Goal: Information Seeking & Learning: Learn about a topic

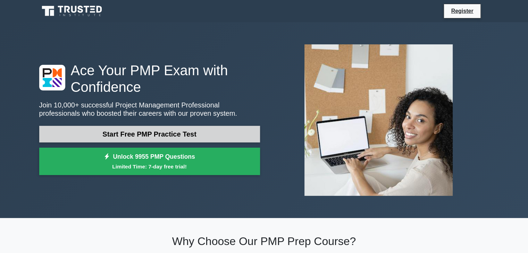
click at [168, 137] on link "Start Free PMP Practice Test" at bounding box center [149, 134] width 221 height 17
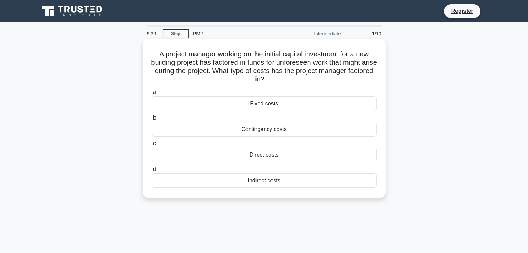
click at [268, 132] on div "Contingency costs" at bounding box center [264, 129] width 225 height 15
click at [152, 120] on input "b. Contingency costs" at bounding box center [152, 118] width 0 height 5
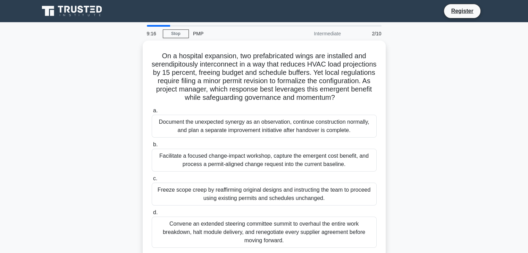
scroll to position [35, 0]
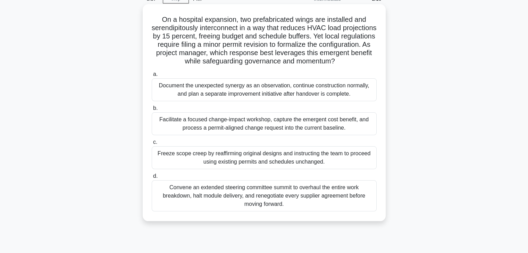
click at [185, 95] on div "Document the unexpected synergy as an observation, continue construction normal…" at bounding box center [264, 89] width 225 height 23
click at [152, 77] on input "a. Document the unexpected synergy as an observation, continue construction nor…" at bounding box center [152, 74] width 0 height 5
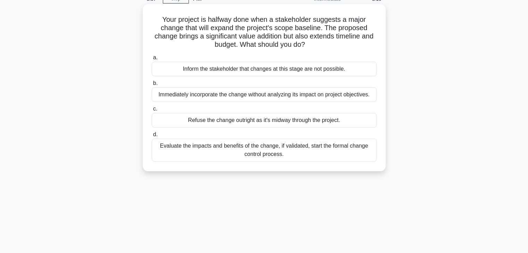
scroll to position [0, 0]
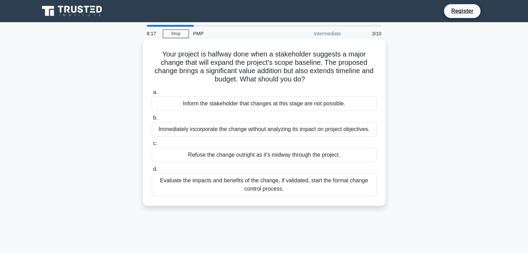
click at [275, 190] on div "Evaluate the impacts and benefits of the change, if validated, start the formal…" at bounding box center [264, 185] width 225 height 23
click at [152, 172] on input "d. Evaluate the impacts and benefits of the change, if validated, start the for…" at bounding box center [152, 169] width 0 height 5
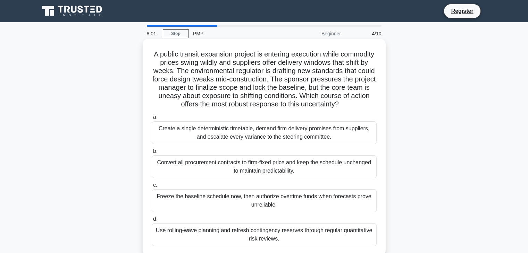
scroll to position [35, 0]
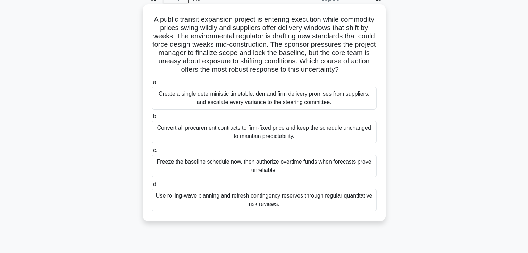
click at [202, 212] on div "Use rolling-wave planning and refresh contingency reserves through regular quan…" at bounding box center [264, 200] width 225 height 23
click at [152, 187] on input "d. Use rolling-wave planning and refresh contingency reserves through regular q…" at bounding box center [152, 185] width 0 height 5
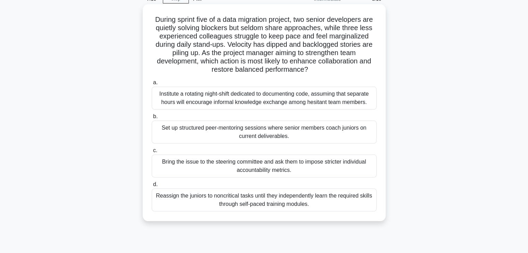
click at [300, 97] on div "Institute a rotating night-shift dedicated to documenting code, assuming that s…" at bounding box center [264, 98] width 225 height 23
click at [152, 85] on input "a. Institute a rotating night-shift dedicated to documenting code, assuming tha…" at bounding box center [152, 83] width 0 height 5
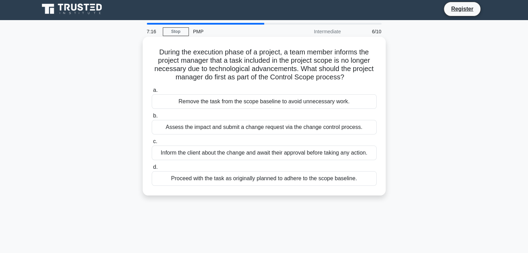
scroll to position [0, 0]
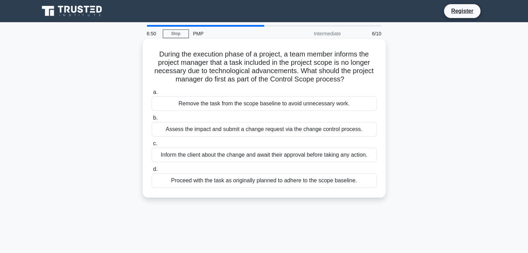
click at [304, 115] on label "b. Assess the impact and submit a change request via the change control process." at bounding box center [264, 125] width 225 height 23
click at [152, 116] on input "b. Assess the impact and submit a change request via the change control process." at bounding box center [152, 118] width 0 height 5
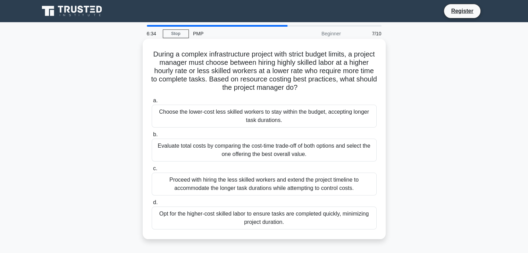
click at [253, 146] on div "Evaluate total costs by comparing the cost-time trade-off of both options and s…" at bounding box center [264, 150] width 225 height 23
click at [152, 137] on input "b. Evaluate total costs by comparing the cost-time trade-off of both options an…" at bounding box center [152, 135] width 0 height 5
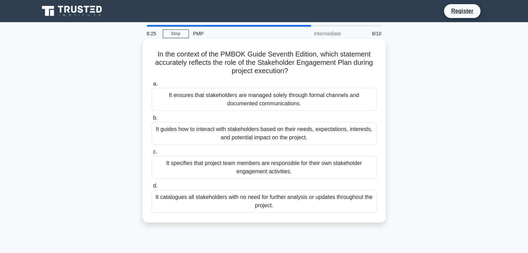
click at [260, 100] on div "It ensures that stakeholders are managed solely through formal channels and doc…" at bounding box center [264, 99] width 225 height 23
click at [152, 86] on input "a. It ensures that stakeholders are managed solely through formal channels and …" at bounding box center [152, 84] width 0 height 5
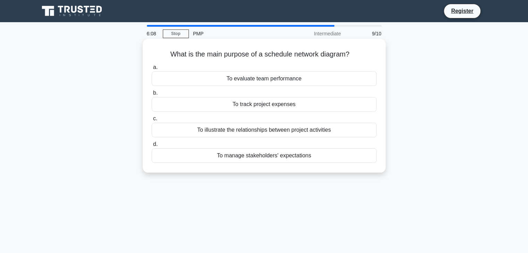
click at [283, 132] on div "To illustrate the relationships between project activities" at bounding box center [264, 130] width 225 height 15
click at [152, 121] on input "c. To illustrate the relationships between project activities" at bounding box center [152, 119] width 0 height 5
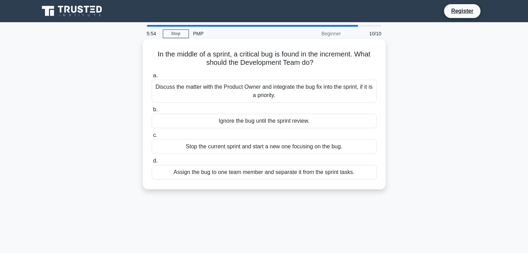
click at [295, 92] on div "Discuss the matter with the Product Owner and integrate the bug fix into the sp…" at bounding box center [264, 91] width 225 height 23
click at [152, 78] on input "a. Discuss the matter with the Product Owner and integrate the bug fix into the…" at bounding box center [152, 76] width 0 height 5
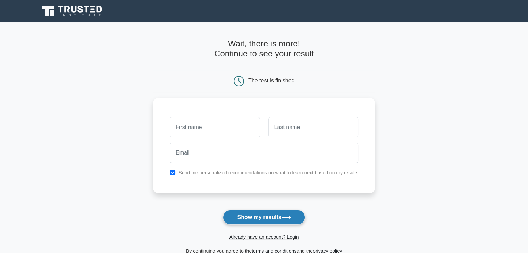
click at [244, 211] on button "Show my results" at bounding box center [264, 217] width 82 height 15
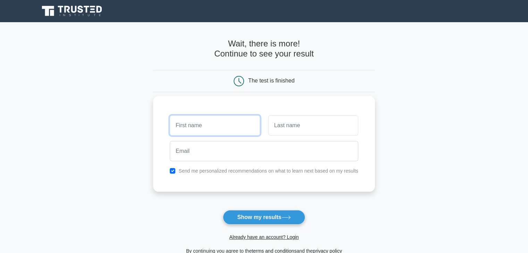
click at [233, 131] on input "text" at bounding box center [215, 126] width 90 height 20
type input "[PERSON_NAME]"
click at [319, 120] on input "text" at bounding box center [313, 126] width 90 height 20
type input "Hernandez"
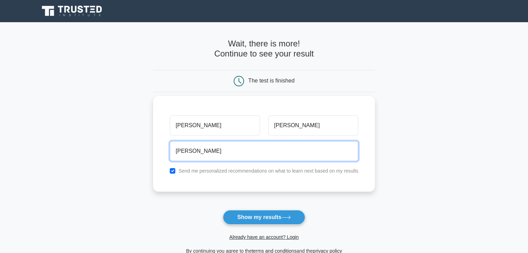
type input "joshuareychernandez@gmail.com"
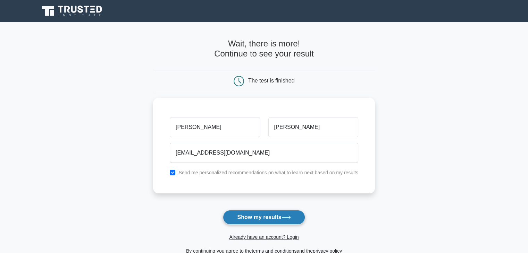
click at [244, 218] on button "Show my results" at bounding box center [264, 217] width 82 height 15
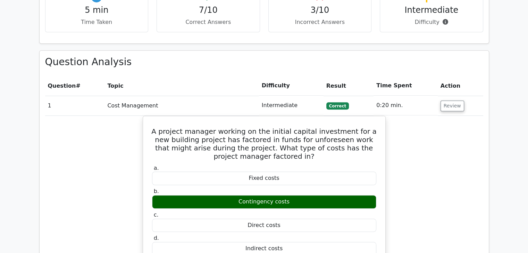
scroll to position [595, 0]
